Goal: Task Accomplishment & Management: Manage account settings

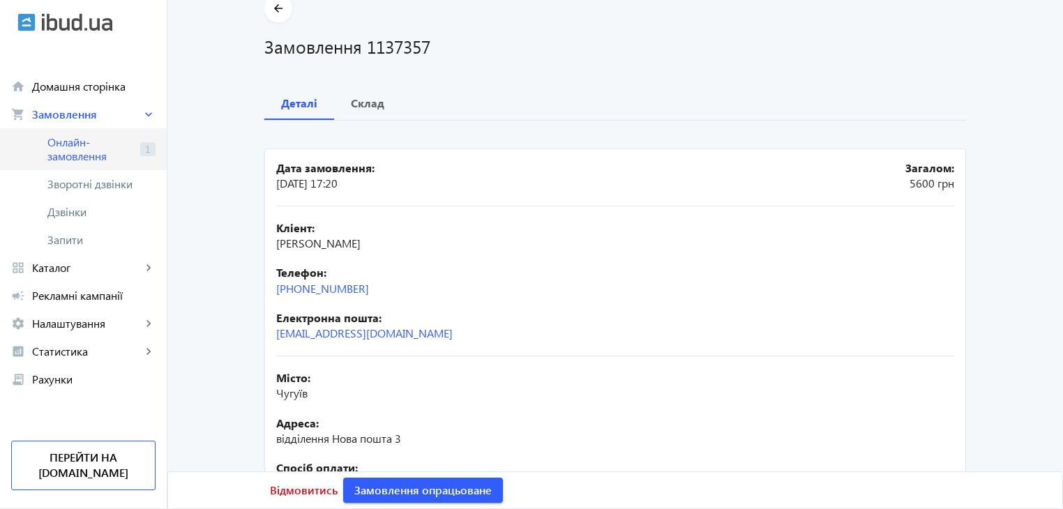
click at [73, 145] on span "Онлайн-замовлення" at bounding box center [90, 149] width 87 height 28
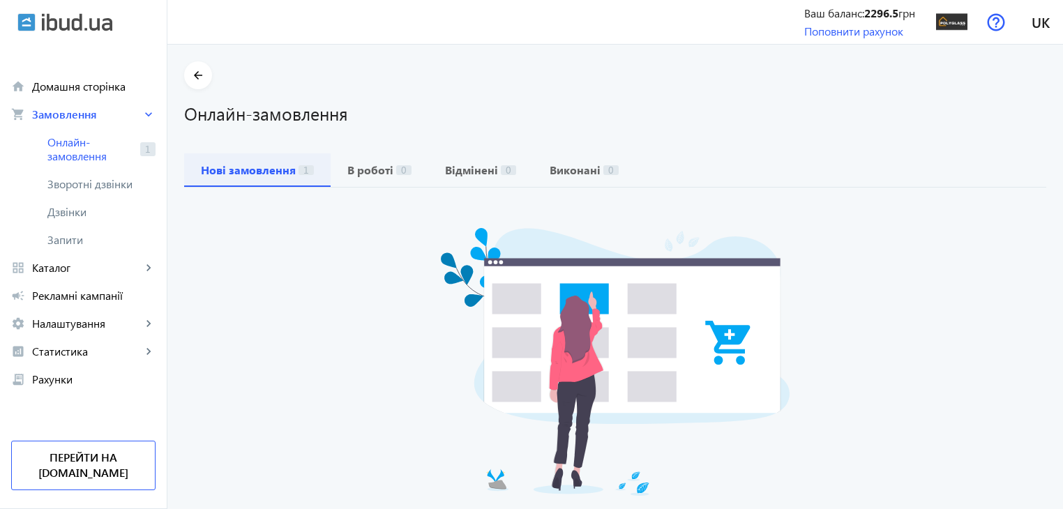
click at [281, 174] on b "Нові замовлення" at bounding box center [248, 170] width 95 height 11
click at [347, 173] on b "В роботі" at bounding box center [370, 170] width 46 height 11
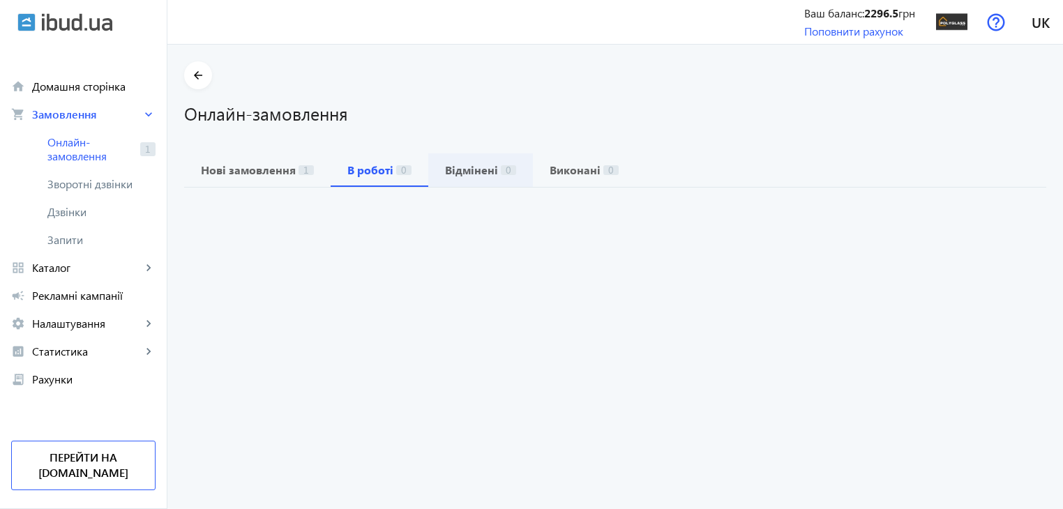
click at [447, 171] on b "Відмінені" at bounding box center [471, 170] width 53 height 11
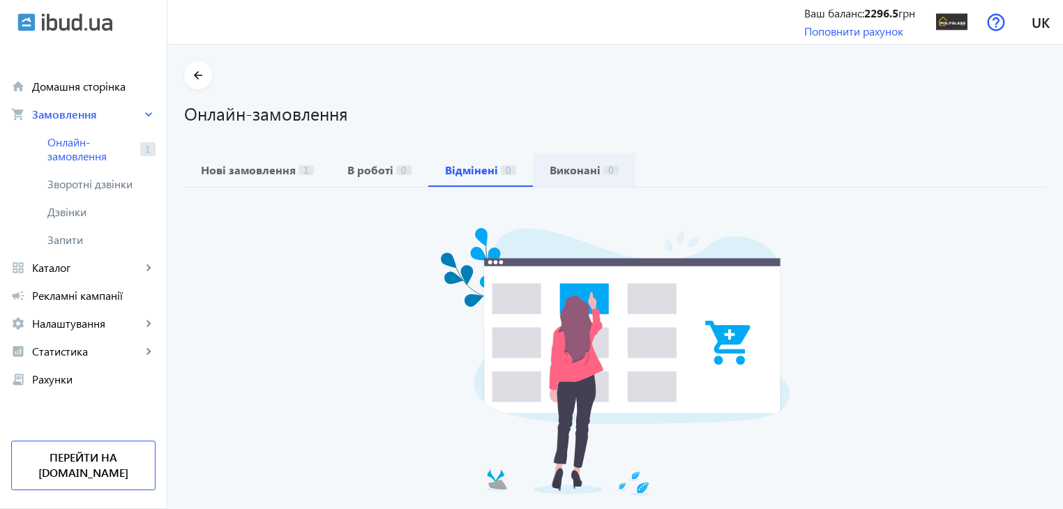
click at [552, 173] on b "Виконані" at bounding box center [575, 170] width 51 height 11
click at [285, 171] on b "Нові замовлення" at bounding box center [248, 170] width 95 height 11
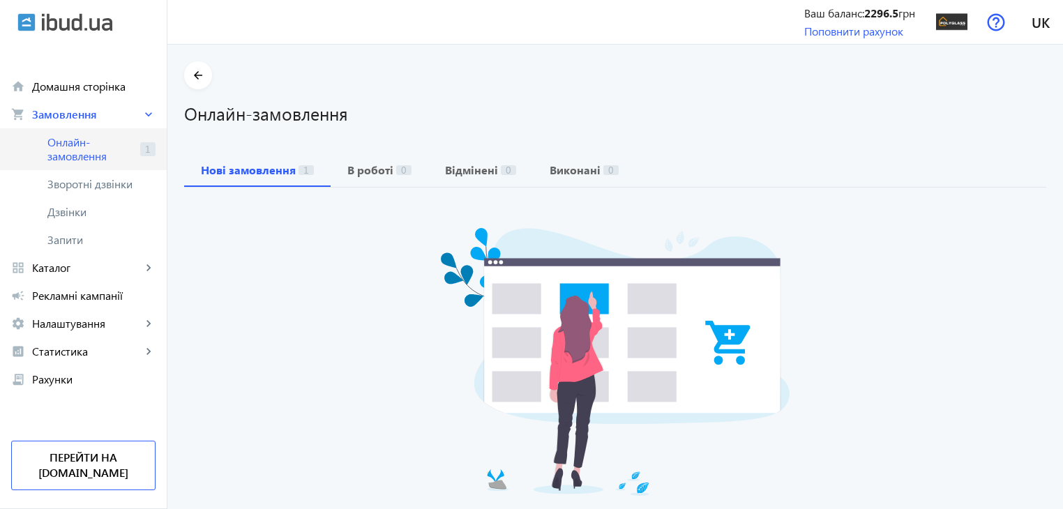
click at [100, 160] on span "Онлайн-замовлення" at bounding box center [90, 149] width 87 height 28
